Goal: Task Accomplishment & Management: Use online tool/utility

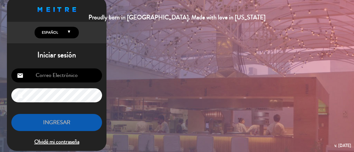
scroll to position [16, 0]
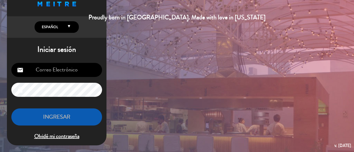
click at [69, 77] on div "email lock INGRESAR Olvidé mi contraseña" at bounding box center [56, 102] width 99 height 87
click at [69, 74] on input "email" at bounding box center [56, 70] width 91 height 14
type input "[EMAIL_ADDRESS][DOMAIN_NAME]"
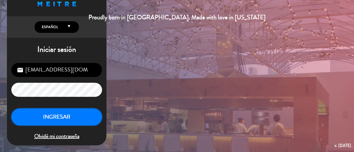
click at [82, 120] on button "INGRESAR" at bounding box center [56, 117] width 91 height 17
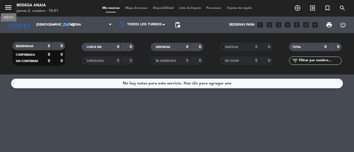
click at [12, 8] on icon "menu" at bounding box center [8, 7] width 8 height 8
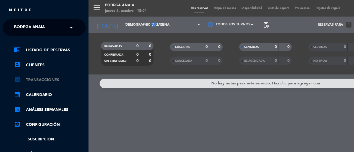
click at [43, 79] on link "account_balance_wallet Transacciones" at bounding box center [50, 80] width 72 height 7
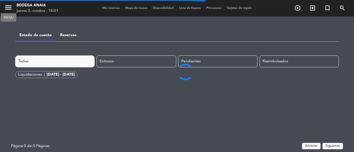
drag, startPoint x: 11, startPoint y: 9, endPoint x: 17, endPoint y: 9, distance: 6.4
click at [12, 9] on icon "menu" at bounding box center [8, 7] width 8 height 8
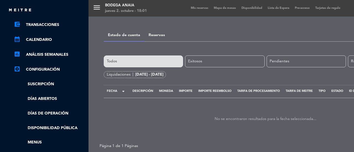
scroll to position [37, 0]
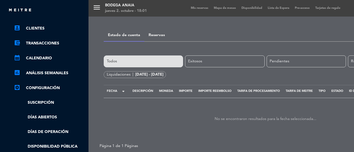
click at [51, 72] on link "assessment ANÁLISIS SEMANALES" at bounding box center [50, 73] width 72 height 7
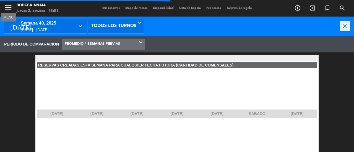
scroll to position [83, 88]
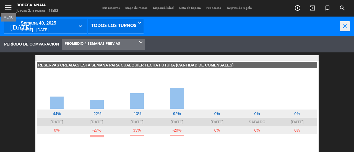
click at [6, 10] on icon "menu" at bounding box center [8, 7] width 8 height 8
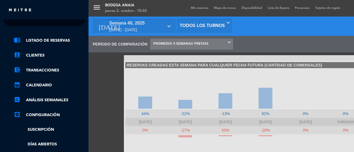
scroll to position [0, 0]
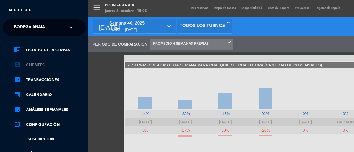
click at [43, 63] on link "account_box Clientes" at bounding box center [50, 65] width 72 height 7
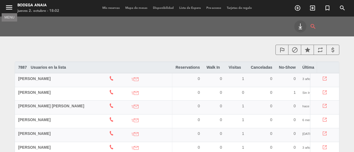
click at [11, 7] on icon "menu" at bounding box center [9, 7] width 8 height 8
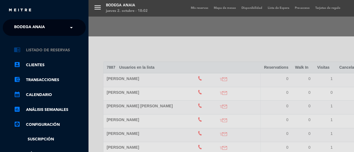
click at [52, 51] on link "chrome_reader_mode Listado de Reservas" at bounding box center [50, 50] width 72 height 7
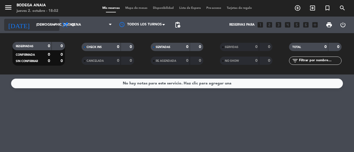
click at [48, 23] on input "[DEMOGRAPHIC_DATA][DATE]" at bounding box center [55, 24] width 44 height 9
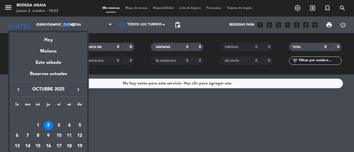
click at [19, 89] on icon "keyboard_arrow_left" at bounding box center [18, 89] width 7 height 7
click at [17, 123] on div "1" at bounding box center [16, 125] width 9 height 9
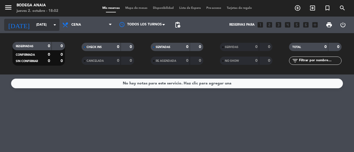
click at [56, 26] on icon "arrow_drop_down" at bounding box center [54, 25] width 7 height 7
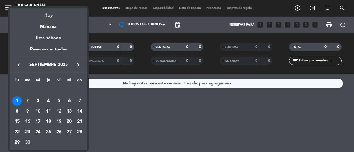
click at [25, 144] on div "30" at bounding box center [27, 142] width 9 height 9
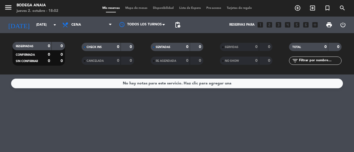
type input "[DATE]"
click at [17, 9] on div "jueves 2. octubre - 18:02" at bounding box center [38, 11] width 42 height 6
click at [31, 7] on div "Bodega Anaia" at bounding box center [38, 6] width 42 height 6
click at [7, 11] on icon "menu" at bounding box center [8, 7] width 8 height 8
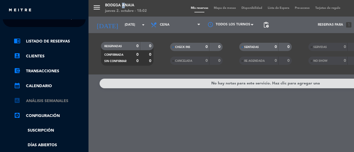
scroll to position [3, 0]
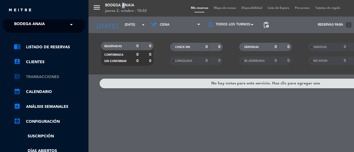
click at [32, 77] on link "account_balance_wallet Transacciones" at bounding box center [50, 77] width 72 height 7
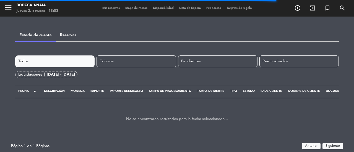
click at [72, 35] on link "Reservas" at bounding box center [68, 35] width 16 height 4
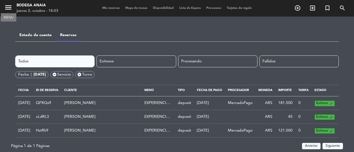
click at [12, 7] on icon "menu" at bounding box center [8, 7] width 8 height 8
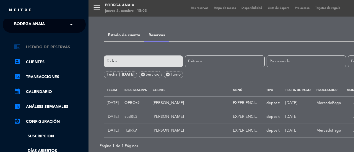
click at [38, 50] on link "chrome_reader_mode Listado de Reservas" at bounding box center [50, 47] width 72 height 7
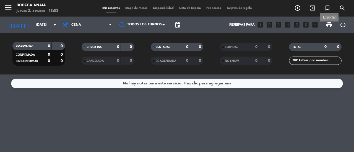
click at [326, 22] on span "print" at bounding box center [328, 25] width 7 height 7
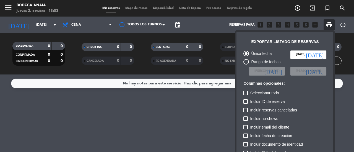
click at [258, 58] on mat-radio-button "Única fecha" at bounding box center [257, 55] width 28 height 8
click at [258, 62] on div "Rango de fechas" at bounding box center [264, 62] width 31 height 6
click at [246, 65] on input "Rango de fechas" at bounding box center [246, 65] width 0 height 0
radio input "true"
radio input "false"
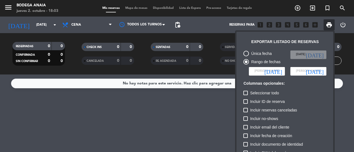
click at [284, 70] on input at bounding box center [267, 71] width 36 height 8
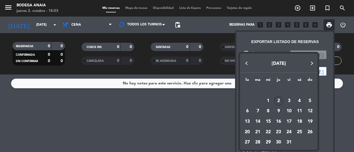
click at [246, 62] on button "Previous month" at bounding box center [246, 63] width 11 height 11
click at [247, 100] on div "1" at bounding box center [246, 100] width 9 height 9
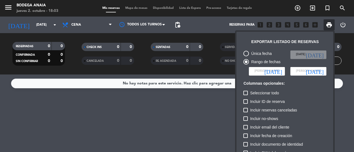
type input "[DATE]"
click at [319, 71] on icon "[DATE]" at bounding box center [315, 72] width 18 height 6
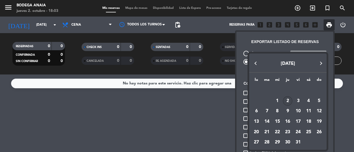
click at [259, 67] on button "[DATE]" at bounding box center [287, 64] width 75 height 10
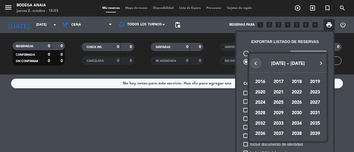
click at [253, 65] on button "Previous 20 years" at bounding box center [255, 63] width 11 height 11
click at [311, 46] on div at bounding box center [177, 76] width 354 height 152
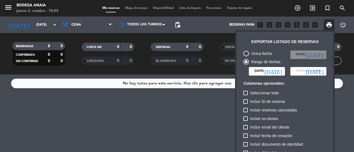
click at [313, 71] on span "[PERSON_NAME]" at bounding box center [308, 71] width 25 height 5
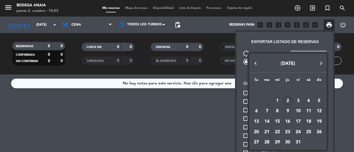
click at [259, 61] on button "Previous month" at bounding box center [255, 63] width 11 height 11
click at [264, 141] on div "30" at bounding box center [266, 142] width 9 height 9
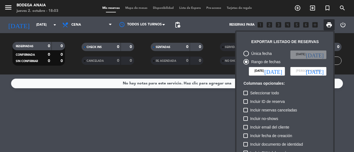
type input "[DATE]"
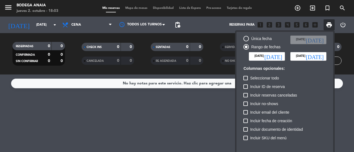
scroll to position [34, 0]
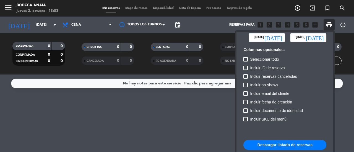
click at [282, 143] on button "Descargar listado de reservas" at bounding box center [284, 145] width 83 height 10
click at [246, 58] on div at bounding box center [245, 59] width 4 height 4
click at [245, 62] on input "Seleccionar todo" at bounding box center [245, 62] width 0 height 0
checkbox input "true"
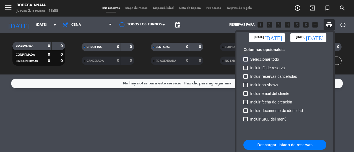
checkbox input "true"
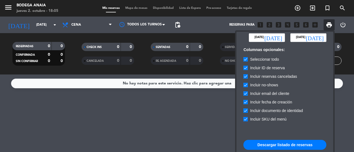
click at [246, 117] on div at bounding box center [245, 119] width 4 height 4
click at [245, 122] on input "Incluir SKU del menú" at bounding box center [245, 122] width 0 height 0
checkbox input "false"
click at [245, 106] on div "Incluir fecha de creación" at bounding box center [284, 103] width 83 height 9
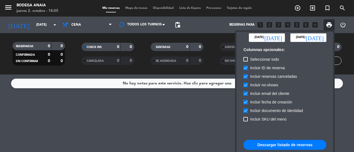
click at [247, 75] on div at bounding box center [245, 76] width 4 height 4
click at [245, 79] on input "Incluir reservas canceladas" at bounding box center [245, 79] width 0 height 0
checkbox input "false"
click at [243, 86] on div at bounding box center [245, 85] width 4 height 4
click at [245, 87] on input "Incluir no-shows" at bounding box center [245, 87] width 0 height 0
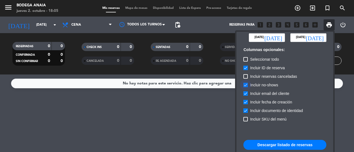
checkbox input "false"
click at [245, 92] on div at bounding box center [245, 93] width 4 height 4
click at [245, 96] on input "Incluir email del cliente" at bounding box center [245, 96] width 0 height 0
checkbox input "false"
click at [245, 99] on label "Incluir fecha de creación" at bounding box center [267, 102] width 49 height 7
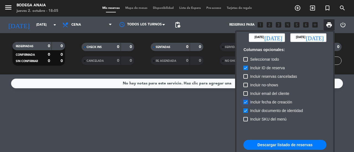
click at [245, 104] on input "Incluir fecha de creación" at bounding box center [245, 104] width 0 height 0
checkbox input "false"
click at [246, 111] on div at bounding box center [245, 111] width 4 height 4
click at [245, 113] on input "Incluir documento de identidad" at bounding box center [245, 113] width 0 height 0
checkbox input "false"
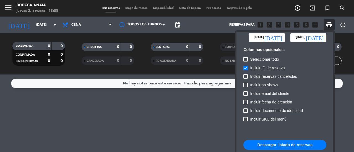
click at [245, 66] on div at bounding box center [245, 68] width 4 height 4
click at [245, 70] on input "Incluir ID de reserva" at bounding box center [245, 70] width 0 height 0
checkbox input "false"
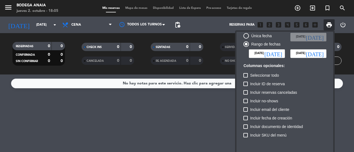
scroll to position [0, 0]
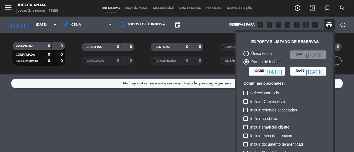
click at [342, 99] on div at bounding box center [177, 76] width 354 height 152
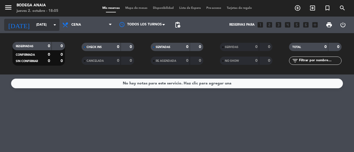
click at [40, 26] on input "[DATE]" at bounding box center [55, 24] width 44 height 9
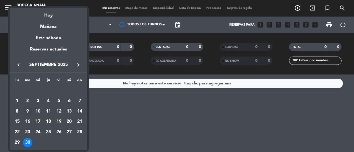
click at [29, 107] on td "9" at bounding box center [27, 111] width 10 height 10
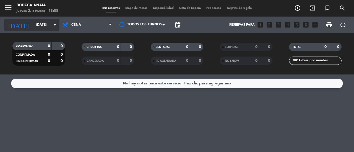
click at [49, 26] on input "[DATE]" at bounding box center [55, 24] width 44 height 9
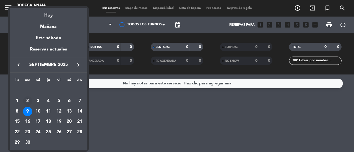
click at [31, 99] on div "2" at bounding box center [27, 100] width 9 height 9
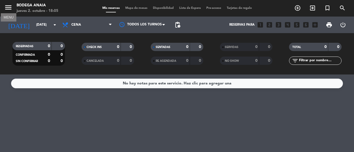
click at [8, 9] on icon "menu" at bounding box center [8, 7] width 8 height 8
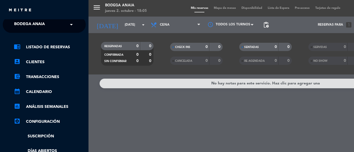
click at [121, 26] on div "menu Bodega Anaia [DATE] 2. octubre - 18:05 Mis reservas Mapa de mesas Disponib…" at bounding box center [265, 76] width 354 height 152
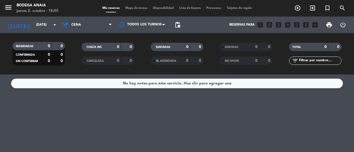
click at [37, 13] on div "jueves 2. octubre - 18:05" at bounding box center [38, 11] width 42 height 6
click at [10, 7] on icon "menu" at bounding box center [8, 7] width 8 height 8
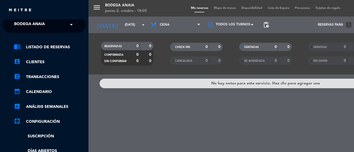
click at [124, 23] on div "menu Bodega Anaia [DATE] 2. octubre - 18:05 Mis reservas Mapa de mesas Disponib…" at bounding box center [265, 76] width 354 height 152
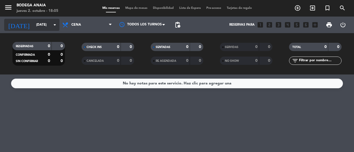
click at [53, 26] on icon "arrow_drop_down" at bounding box center [54, 25] width 7 height 7
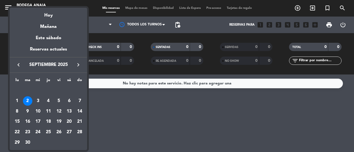
click at [16, 66] on icon "keyboard_arrow_left" at bounding box center [18, 65] width 7 height 7
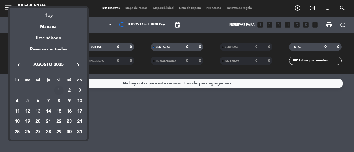
click at [60, 90] on div "1" at bounding box center [58, 90] width 9 height 9
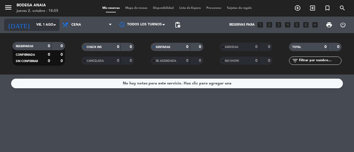
click at [51, 26] on input "vie. 1 ago." at bounding box center [55, 24] width 44 height 9
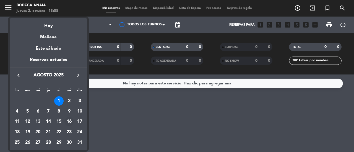
click at [70, 121] on div "16" at bounding box center [68, 121] width 9 height 9
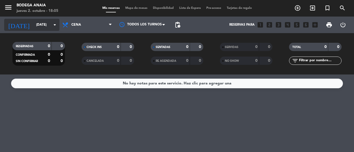
click at [51, 30] on div "[DATE] [DATE] arrow_drop_down" at bounding box center [31, 25] width 55 height 12
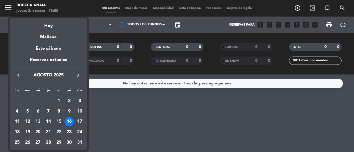
click at [57, 122] on div "15" at bounding box center [58, 121] width 9 height 9
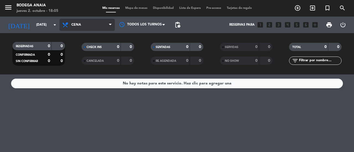
click at [111, 30] on span "Cena" at bounding box center [86, 25] width 55 height 12
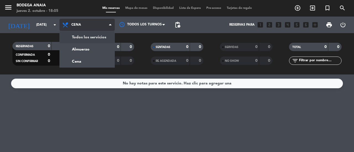
click at [106, 36] on div "menu Bodega Anaia [DATE] 2. octubre - 18:05 Mis reservas Mapa de mesas Disponib…" at bounding box center [177, 37] width 354 height 75
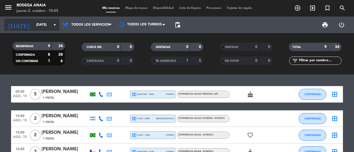
click at [54, 24] on icon "arrow_drop_down" at bounding box center [54, 25] width 7 height 7
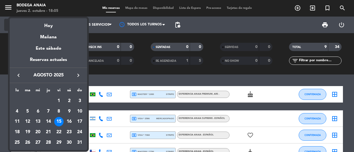
click at [54, 24] on div "Hoy" at bounding box center [48, 23] width 77 height 11
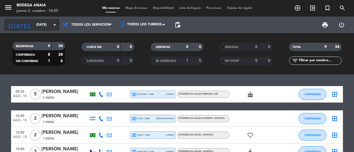
type input "[DEMOGRAPHIC_DATA][DATE]"
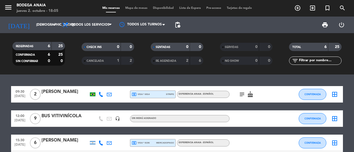
click at [321, 27] on span "print" at bounding box center [324, 24] width 11 height 11
click at [325, 26] on span "print" at bounding box center [324, 25] width 7 height 7
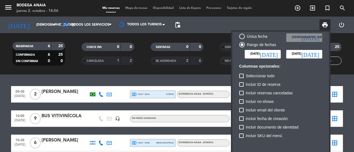
scroll to position [34, 0]
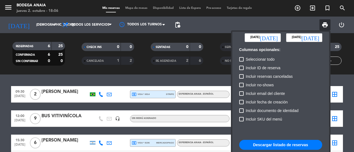
click at [275, 147] on button "Descargar listado de reservas" at bounding box center [280, 145] width 83 height 10
click at [275, 39] on icon "[DATE]" at bounding box center [269, 38] width 18 height 6
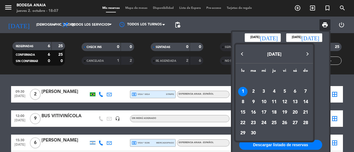
click at [243, 55] on button "Previous month" at bounding box center [242, 54] width 11 height 11
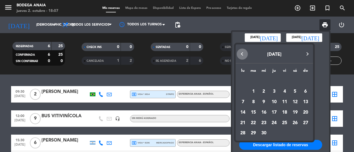
click at [243, 55] on button "Previous month" at bounding box center [242, 54] width 11 height 11
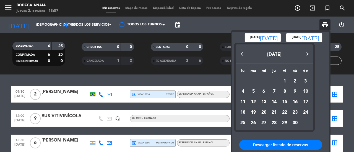
click at [243, 55] on button "Previous month" at bounding box center [242, 54] width 11 height 11
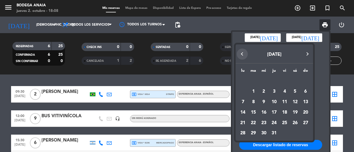
click at [243, 55] on button "Previous month" at bounding box center [242, 54] width 11 height 11
click at [307, 82] on div "1" at bounding box center [305, 81] width 9 height 9
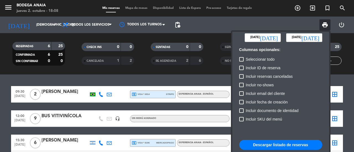
type input "[DATE]"
click at [317, 35] on icon "[DATE]" at bounding box center [310, 38] width 18 height 6
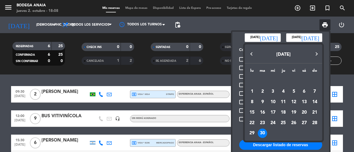
click at [250, 53] on button "Previous month" at bounding box center [251, 54] width 11 height 11
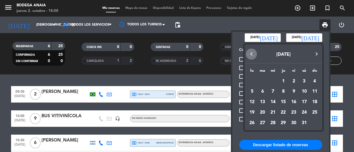
click at [250, 53] on button "Previous month" at bounding box center [251, 54] width 11 height 11
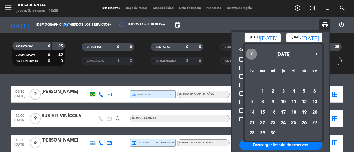
click at [250, 53] on button "Previous month" at bounding box center [251, 54] width 11 height 11
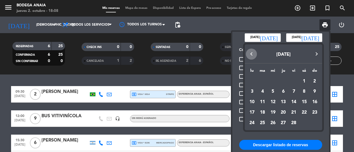
click at [250, 53] on button "Previous month" at bounding box center [251, 54] width 11 height 11
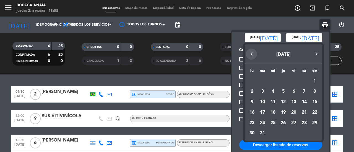
click at [250, 53] on button "Previous month" at bounding box center [251, 54] width 11 height 11
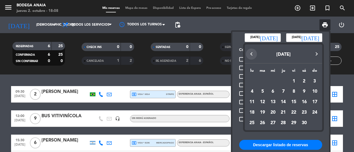
click at [250, 53] on button "Previous month" at bounding box center [251, 54] width 11 height 11
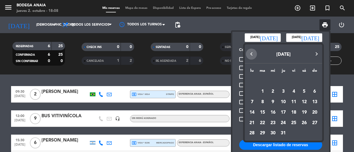
click at [250, 53] on button "Previous month" at bounding box center [251, 54] width 11 height 11
click at [253, 133] on div "30" at bounding box center [251, 133] width 9 height 9
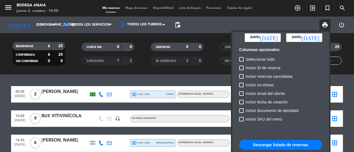
type input "[DATE]"
click at [291, 146] on button "Descargar listado de reservas" at bounding box center [280, 145] width 83 height 10
